Goal: Find specific page/section: Find specific page/section

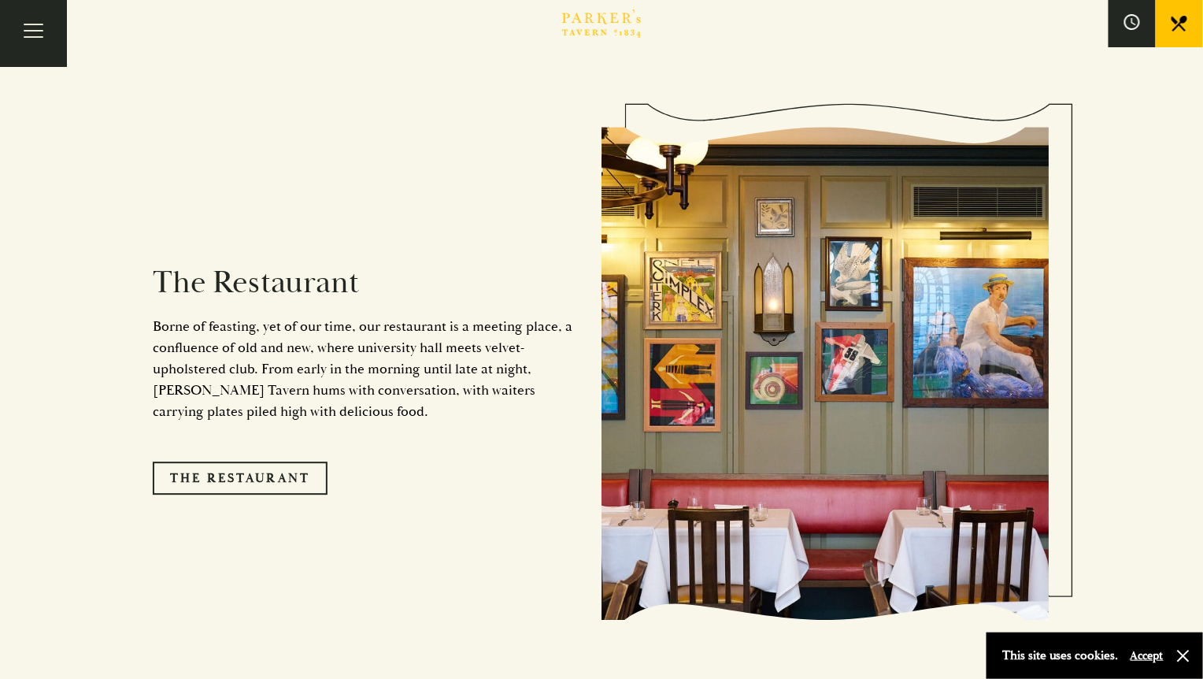
scroll to position [1332, 0]
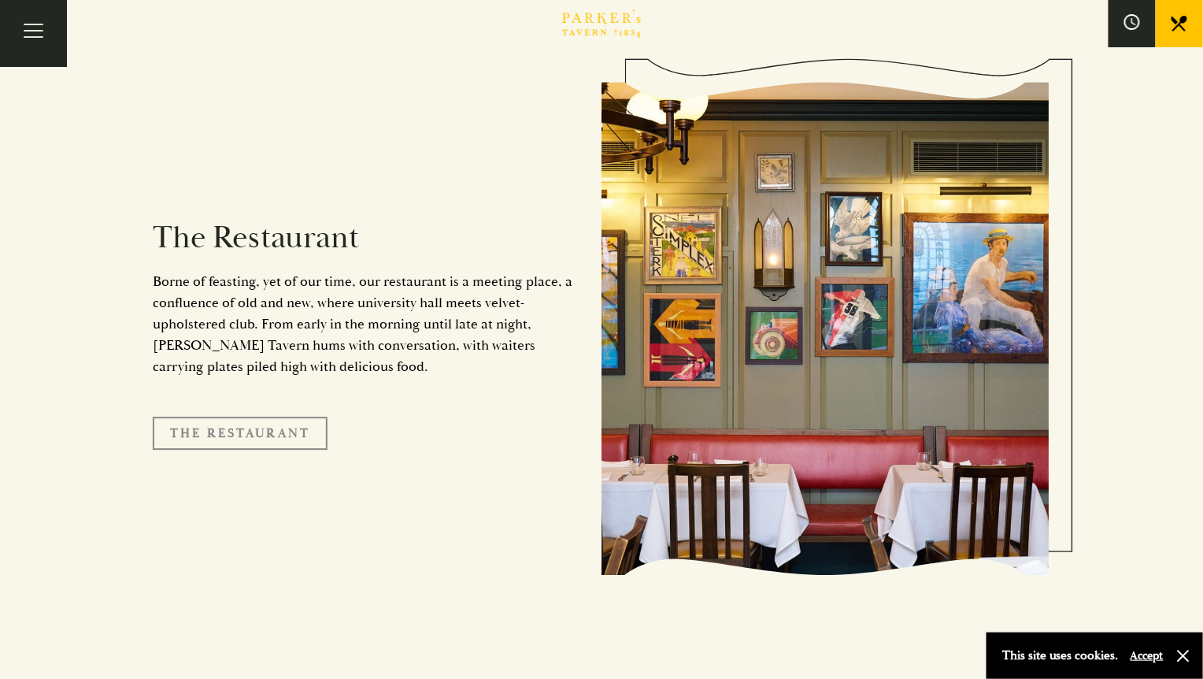
click at [246, 417] on link "The Restaurant" at bounding box center [240, 433] width 175 height 33
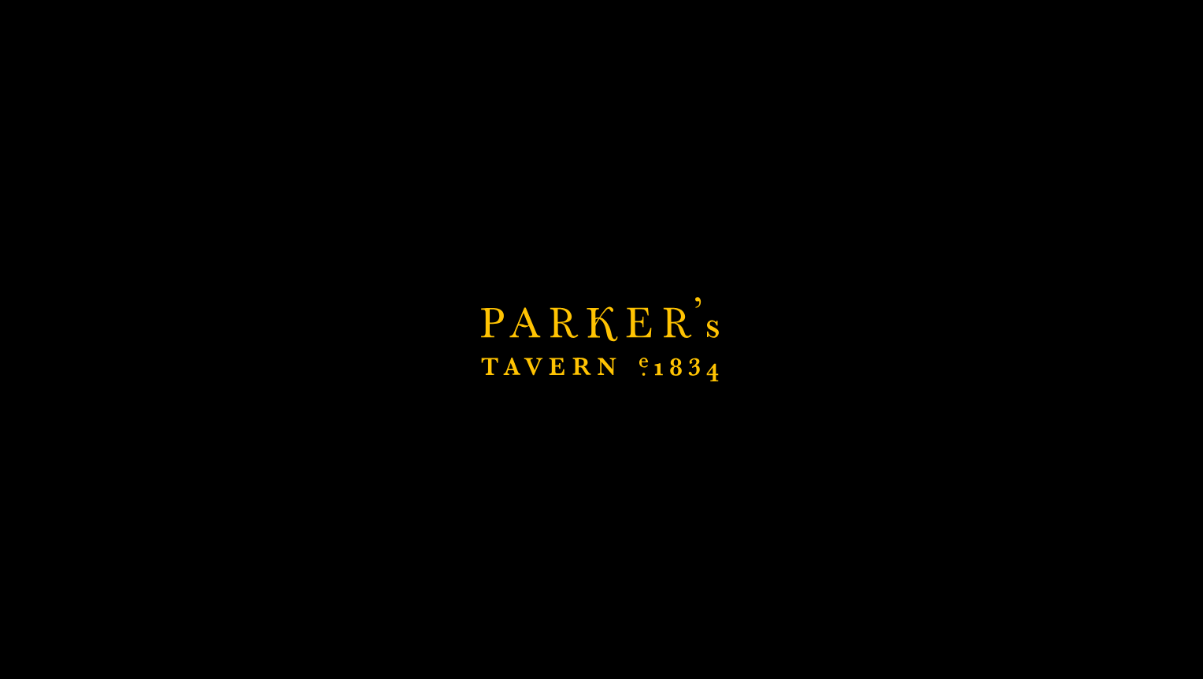
click at [426, 232] on div "Brasserie Restaurant Cambridge | Parker's Tavern Cambridge Parker's Tavern is a…" at bounding box center [601, 339] width 1203 height 679
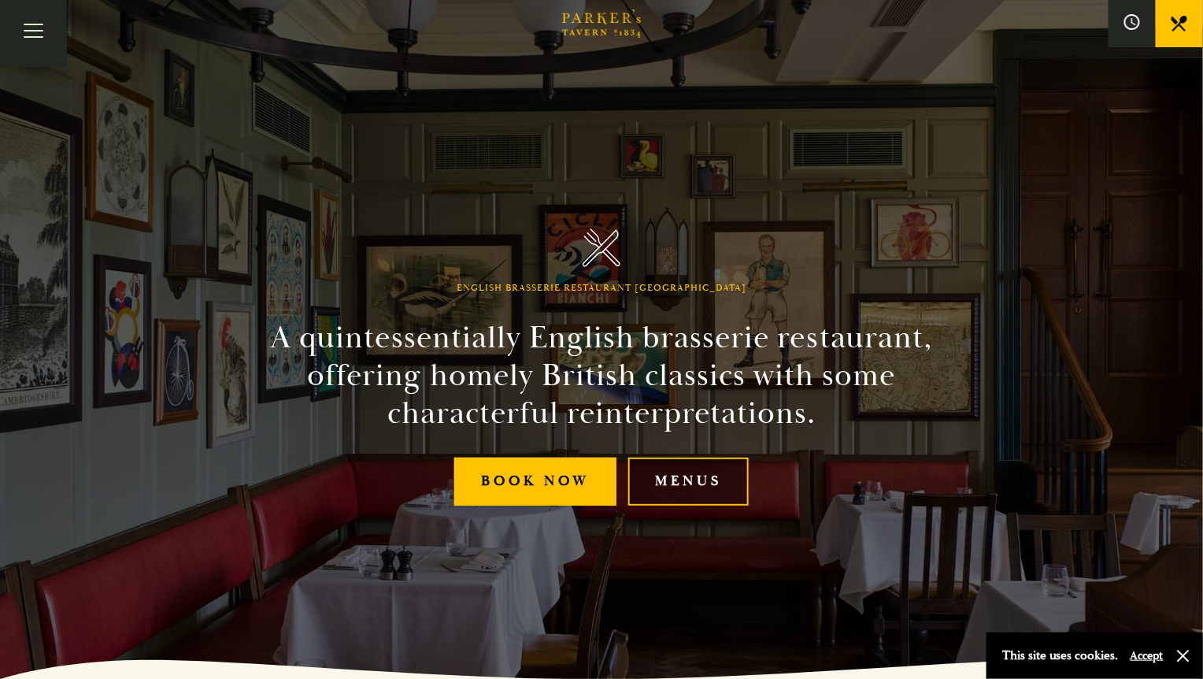
click at [652, 491] on link "Menus" at bounding box center [688, 481] width 120 height 48
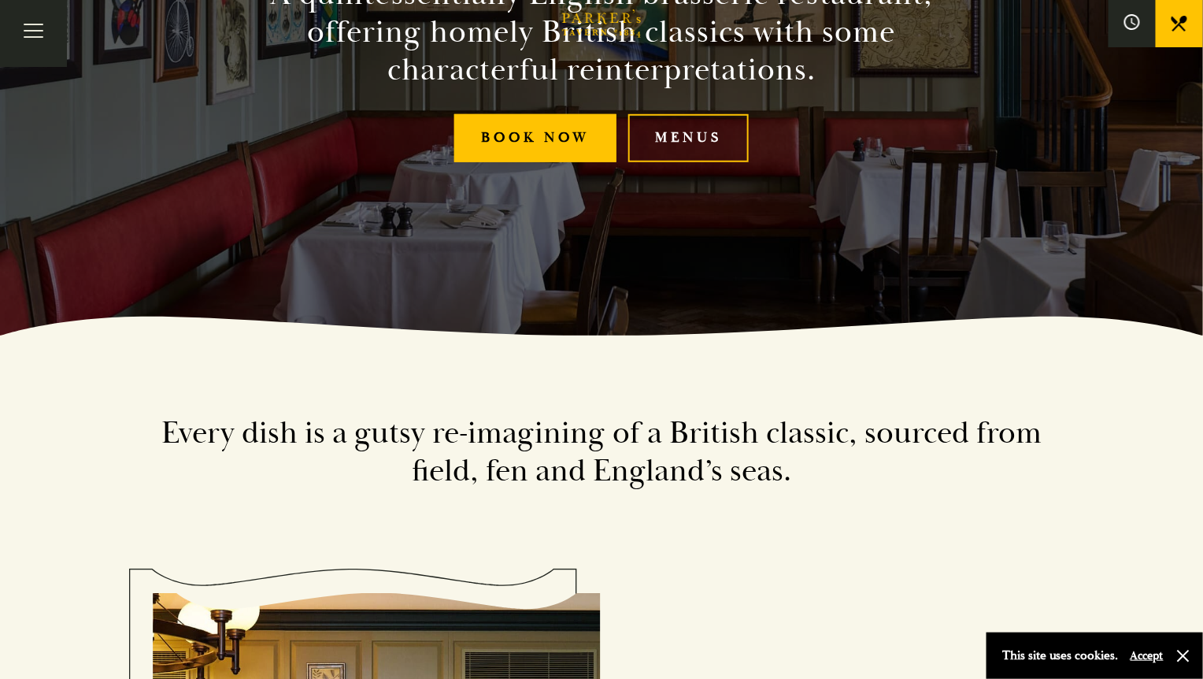
scroll to position [417, 0]
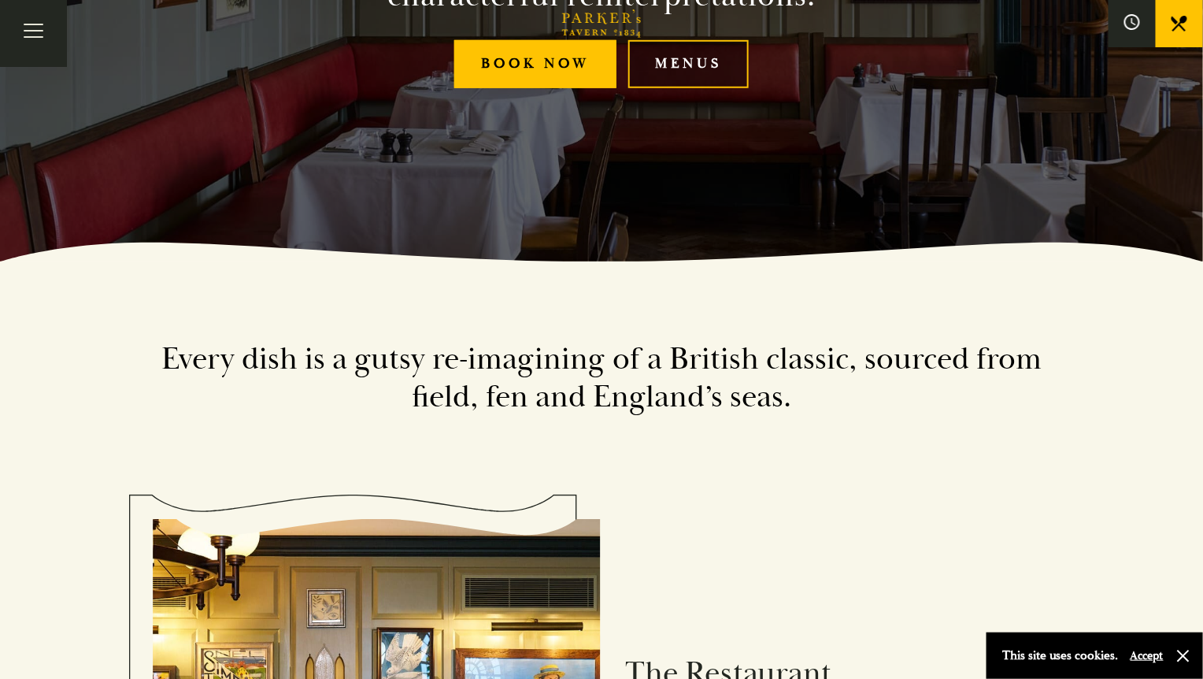
click at [684, 57] on link "Menus" at bounding box center [688, 64] width 120 height 48
